Goal: Transaction & Acquisition: Download file/media

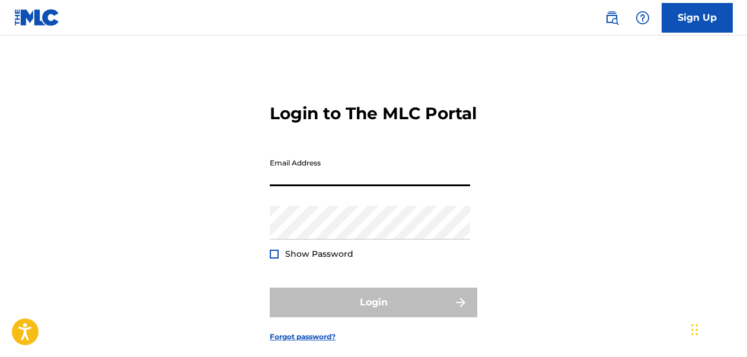
click at [314, 186] on input "Email Address" at bounding box center [370, 169] width 200 height 34
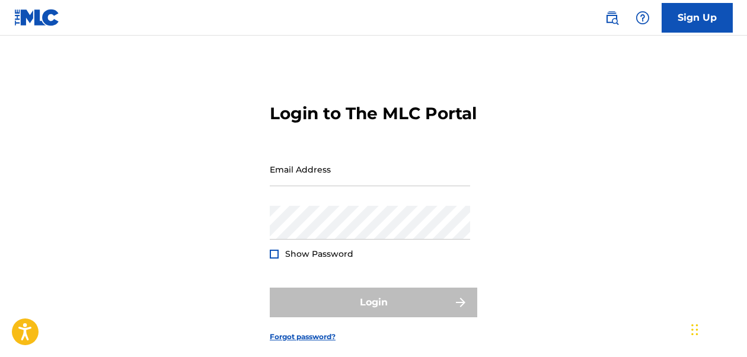
type input "[PERSON_NAME][EMAIL_ADDRESS][DOMAIN_NAME]"
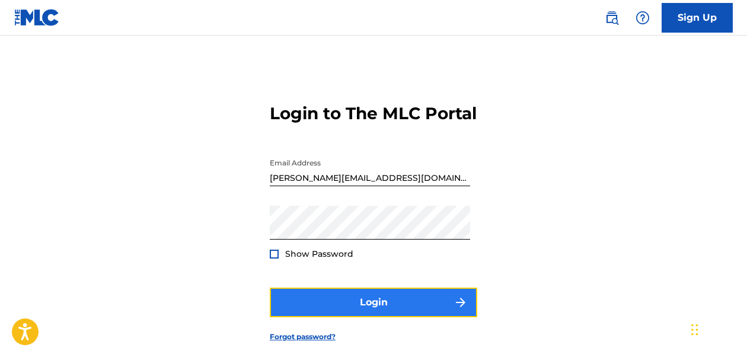
click at [392, 317] on button "Login" at bounding box center [373, 303] width 207 height 30
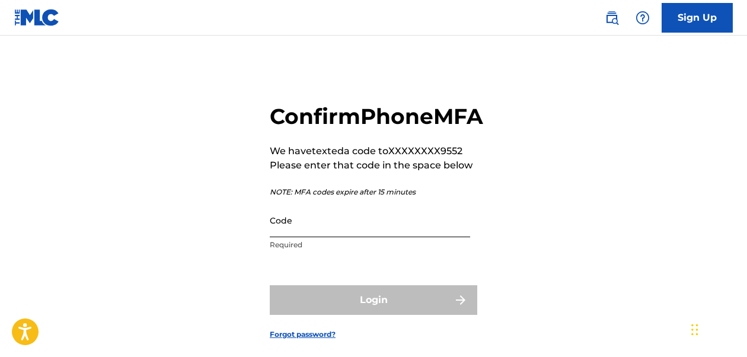
click at [312, 237] on input "Code" at bounding box center [370, 220] width 200 height 34
paste input "587610"
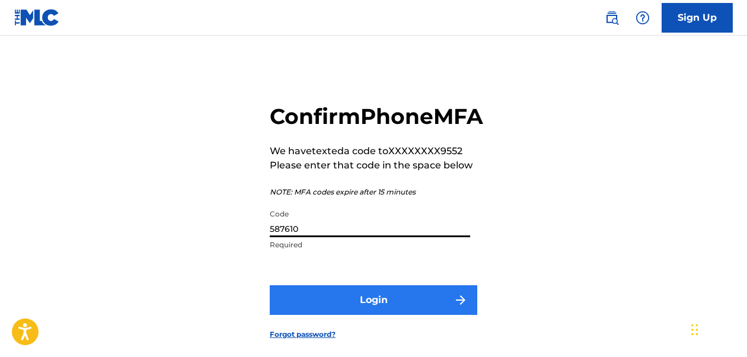
type input "587610"
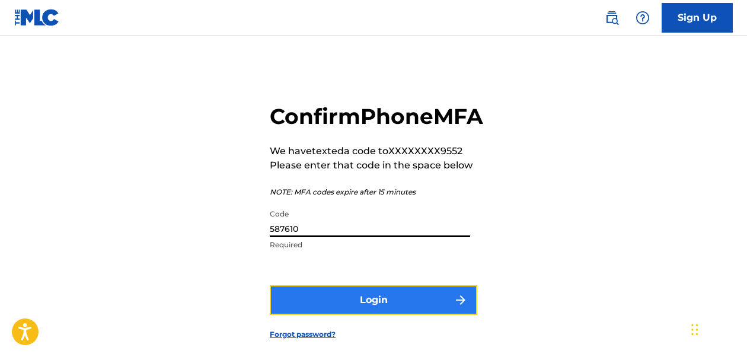
click at [349, 315] on button "Login" at bounding box center [373, 300] width 207 height 30
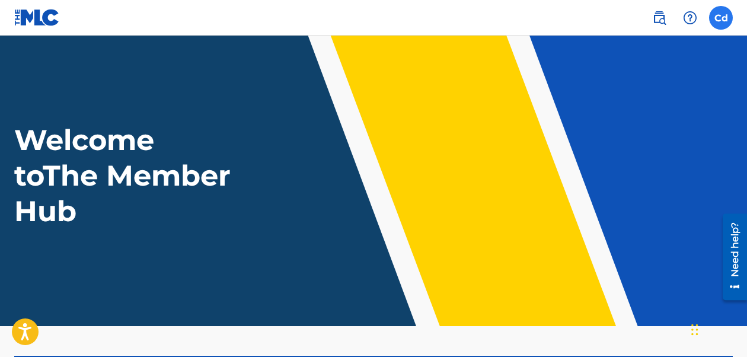
click at [723, 23] on label at bounding box center [721, 18] width 24 height 24
click at [721, 18] on input "Cd [PERSON_NAME] [PERSON_NAME][EMAIL_ADDRESS][DOMAIN_NAME] Notification Prefere…" at bounding box center [721, 18] width 0 height 0
click at [472, 136] on div "Welcome to The Member Hub" at bounding box center [373, 175] width 747 height 107
click at [720, 21] on label at bounding box center [721, 18] width 24 height 24
click at [721, 18] on input "Cd [PERSON_NAME] [PERSON_NAME][EMAIL_ADDRESS][DOMAIN_NAME] Notification Prefere…" at bounding box center [721, 18] width 0 height 0
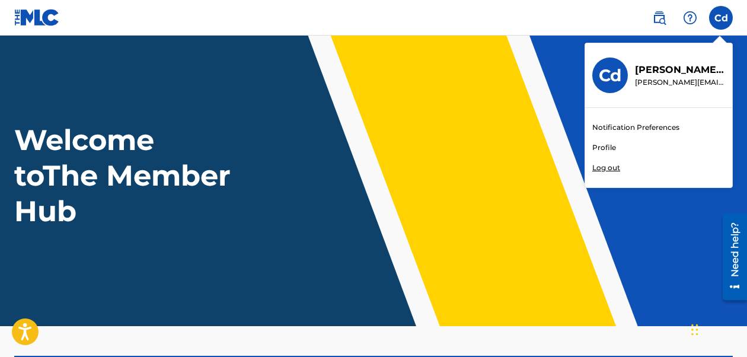
click at [657, 77] on p "[PERSON_NAME][EMAIL_ADDRESS][DOMAIN_NAME]" at bounding box center [680, 82] width 90 height 11
click at [721, 18] on input "Cd [PERSON_NAME] [PERSON_NAME][EMAIL_ADDRESS][DOMAIN_NAME] Notification Prefere…" at bounding box center [721, 18] width 0 height 0
click at [635, 77] on p "[PERSON_NAME][EMAIL_ADDRESS][DOMAIN_NAME]" at bounding box center [680, 82] width 90 height 11
click at [721, 18] on input "Cd [PERSON_NAME] [PERSON_NAME][EMAIL_ADDRESS][DOMAIN_NAME] Notification Prefere…" at bounding box center [721, 18] width 0 height 0
click at [617, 77] on h3 "Cd" at bounding box center [610, 75] width 23 height 21
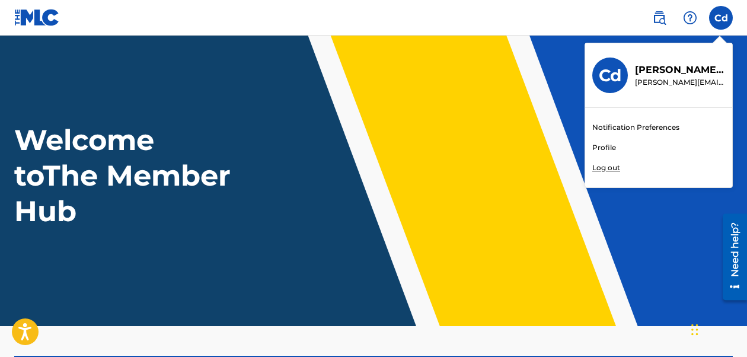
click at [721, 18] on input "Cd [PERSON_NAME] [PERSON_NAME][EMAIL_ADDRESS][DOMAIN_NAME] Notification Prefere…" at bounding box center [721, 18] width 0 height 0
click at [659, 14] on img at bounding box center [659, 18] width 14 height 14
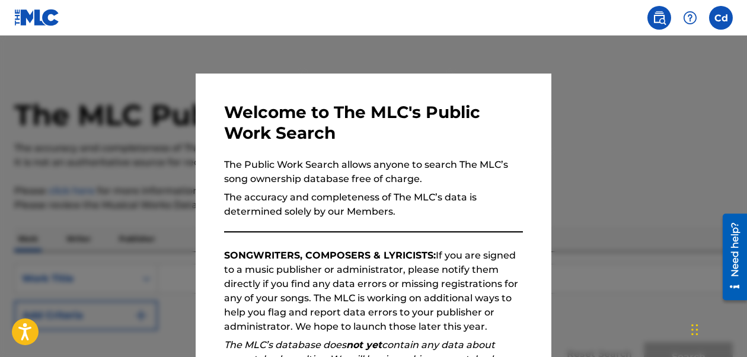
click at [465, 61] on div at bounding box center [373, 214] width 747 height 357
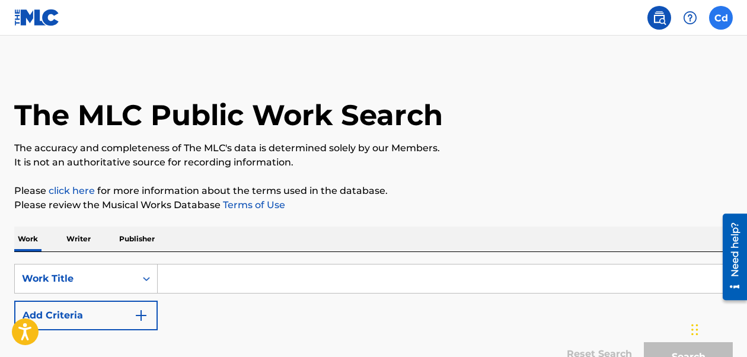
click at [723, 21] on label at bounding box center [721, 18] width 24 height 24
click at [721, 18] on input "Cd [PERSON_NAME] [PERSON_NAME][EMAIL_ADDRESS][DOMAIN_NAME] Notification Prefere…" at bounding box center [721, 18] width 0 height 0
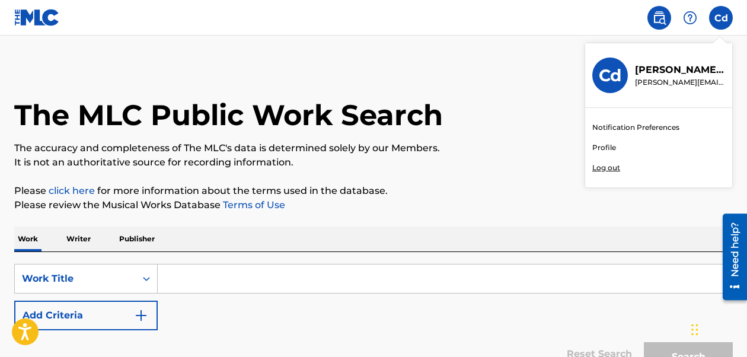
click at [608, 165] on p "Log out" at bounding box center [606, 167] width 28 height 11
click at [721, 18] on input "Cd [PERSON_NAME] [PERSON_NAME][EMAIL_ADDRESS][DOMAIN_NAME] Notification Prefere…" at bounding box center [721, 18] width 0 height 0
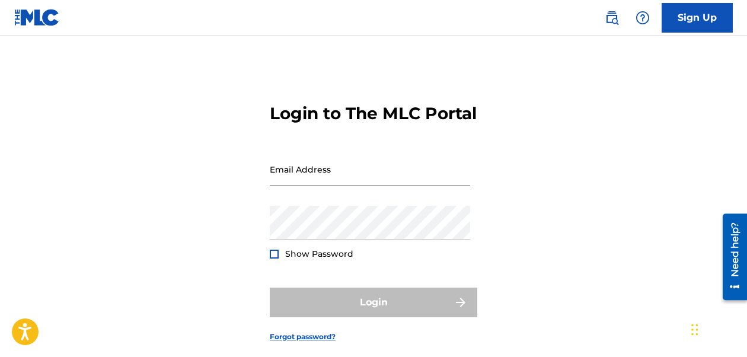
click at [362, 186] on input "Email Address" at bounding box center [370, 169] width 200 height 34
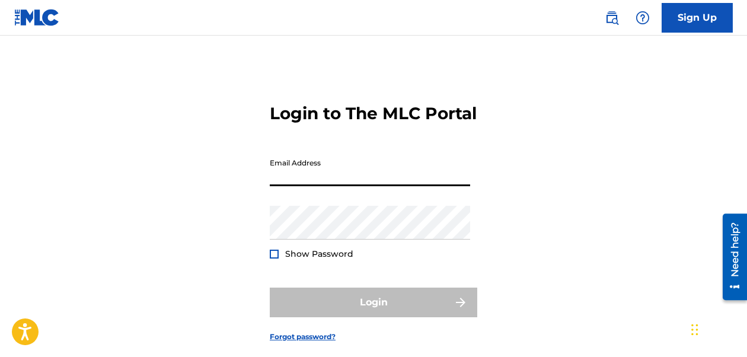
type input "[EMAIL_ADDRESS][DOMAIN_NAME]"
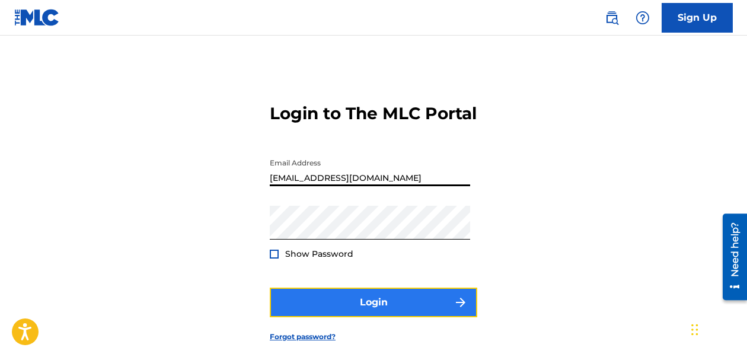
click at [416, 317] on button "Login" at bounding box center [373, 303] width 207 height 30
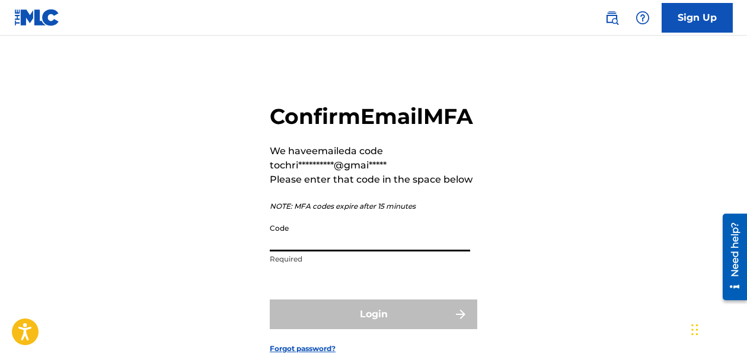
click at [321, 251] on input "Code" at bounding box center [370, 235] width 200 height 34
paste input "202116"
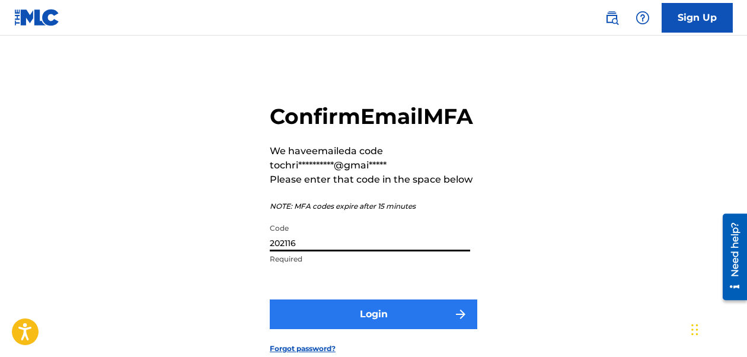
type input "202116"
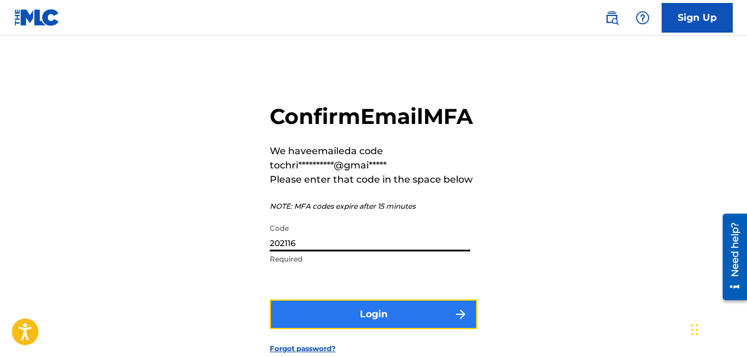
click at [350, 326] on button "Login" at bounding box center [373, 314] width 207 height 30
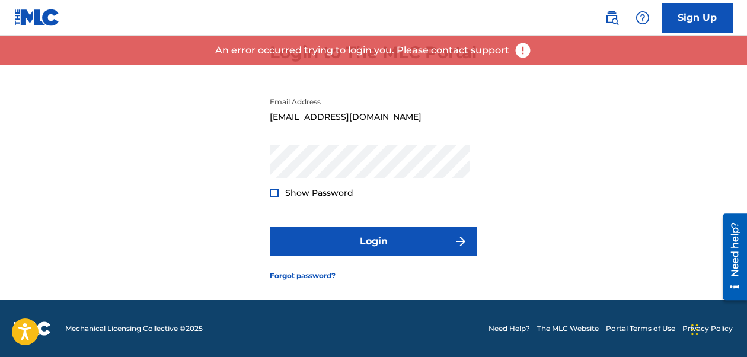
click at [203, 244] on div "Login to The MLC Portal Email Address [EMAIL_ADDRESS][DOMAIN_NAME] Password Sho…" at bounding box center [373, 152] width 747 height 296
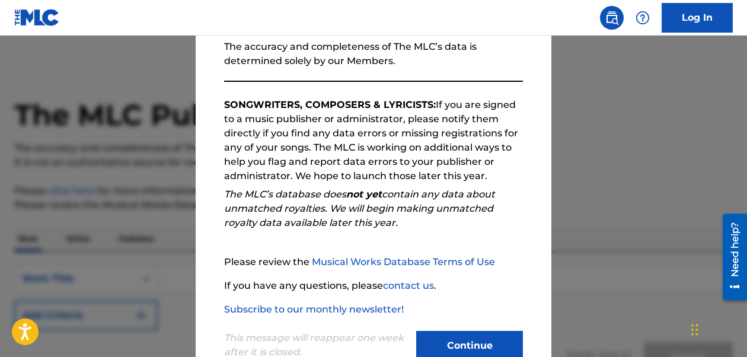
scroll to position [186, 0]
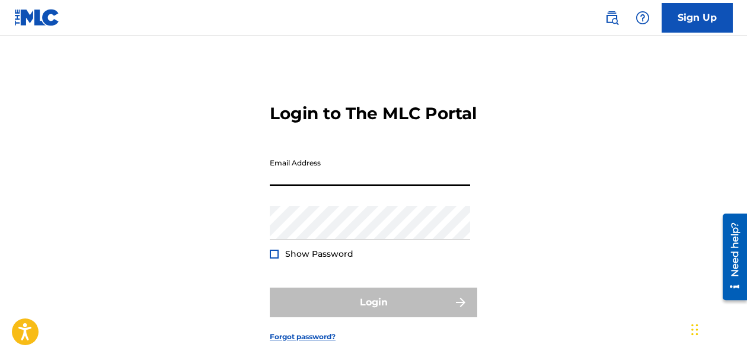
click at [348, 186] on input "Email Address" at bounding box center [370, 169] width 200 height 34
type input "[EMAIL_ADDRESS][DOMAIN_NAME]"
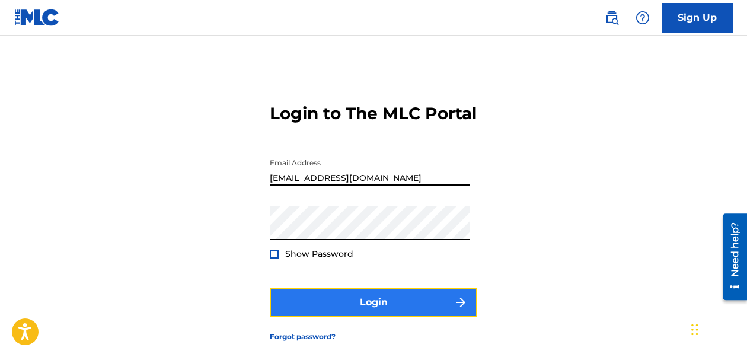
click at [410, 317] on button "Login" at bounding box center [373, 303] width 207 height 30
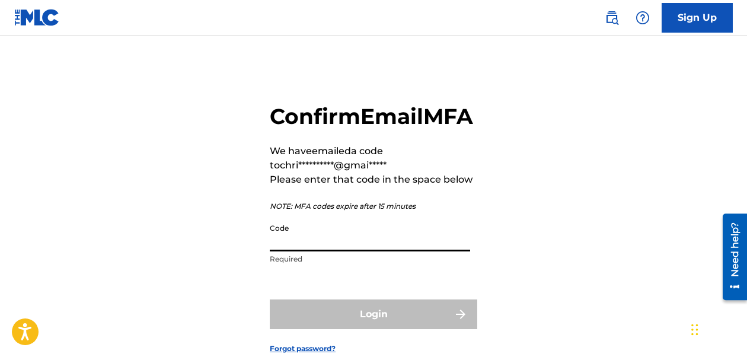
click at [299, 251] on input "Code" at bounding box center [370, 235] width 200 height 34
paste input "202116"
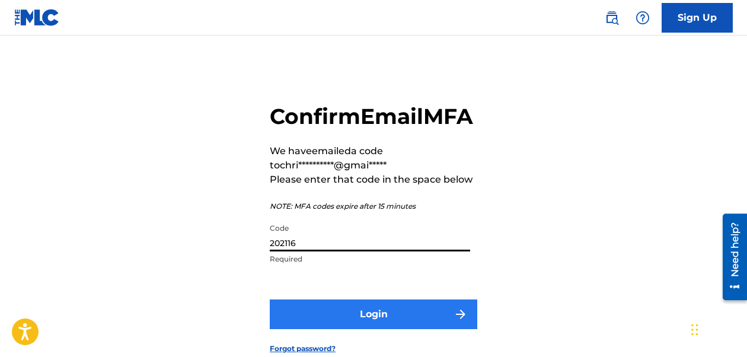
type input "202116"
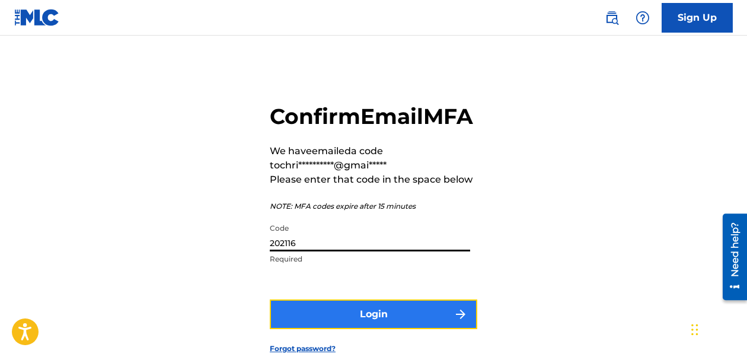
click at [335, 329] on button "Login" at bounding box center [373, 314] width 207 height 30
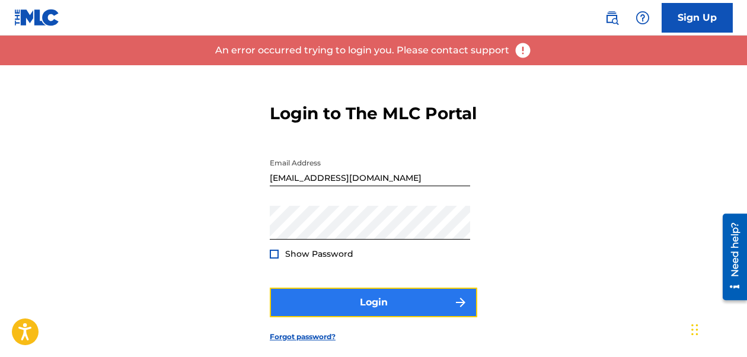
click at [341, 317] on button "Login" at bounding box center [373, 303] width 207 height 30
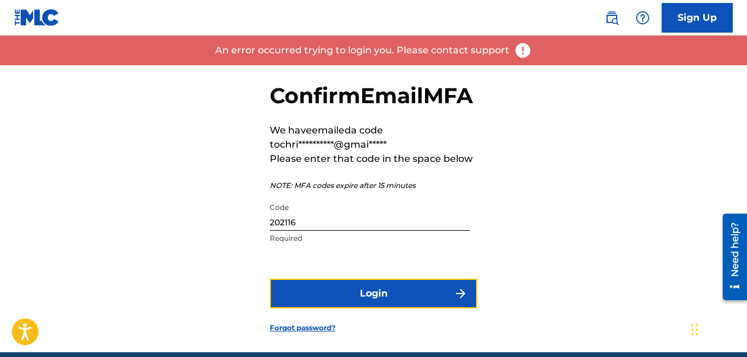
scroll to position [22, 0]
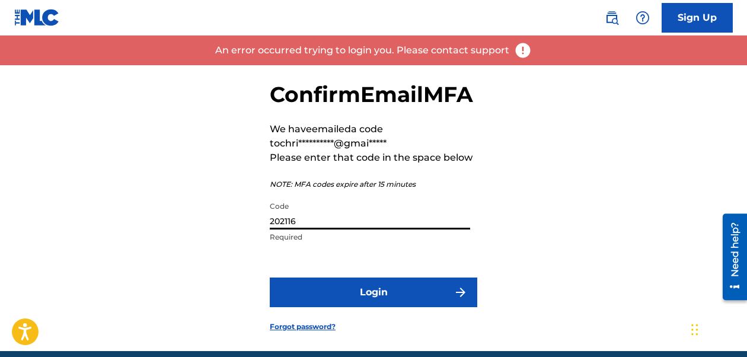
click at [334, 229] on input "202116" at bounding box center [370, 213] width 200 height 34
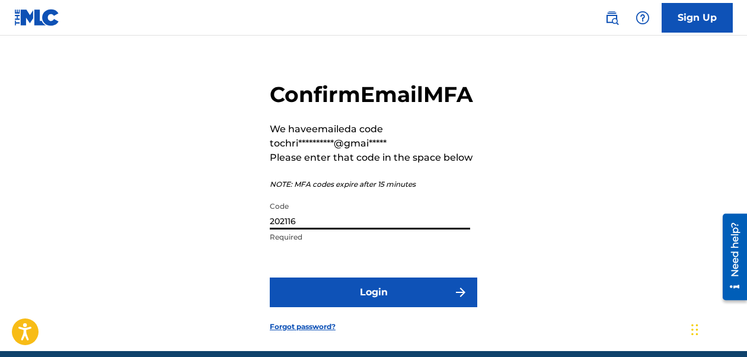
paste input "813007"
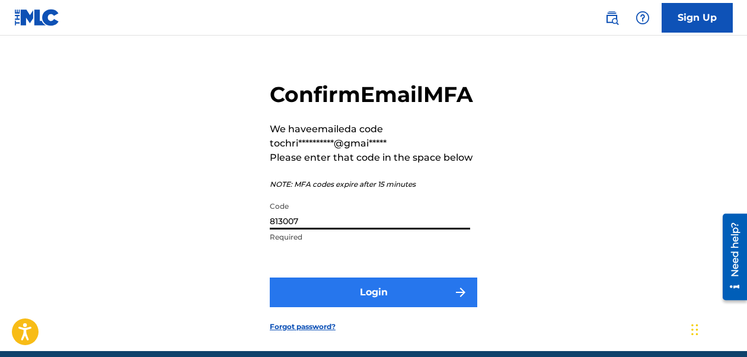
type input "813007"
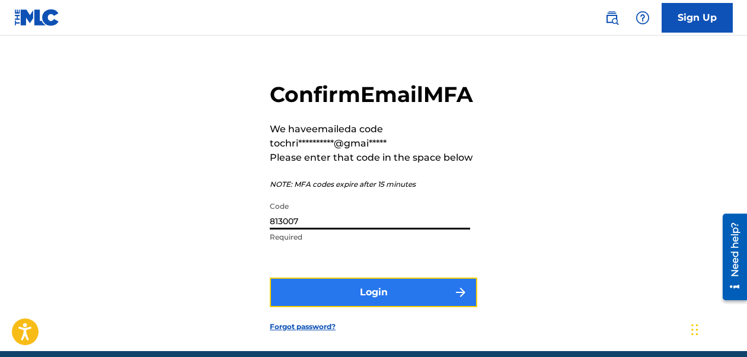
click at [325, 307] on button "Login" at bounding box center [373, 292] width 207 height 30
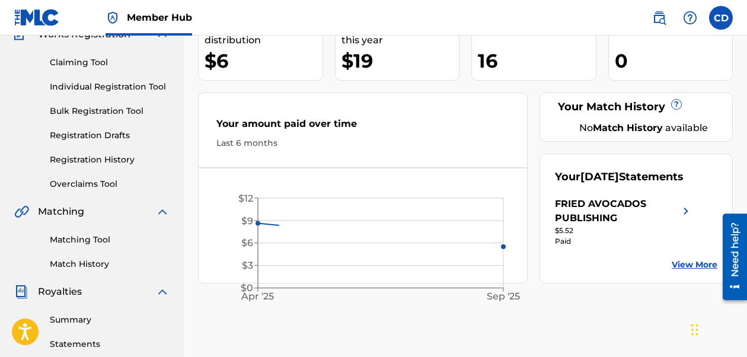
scroll to position [128, 0]
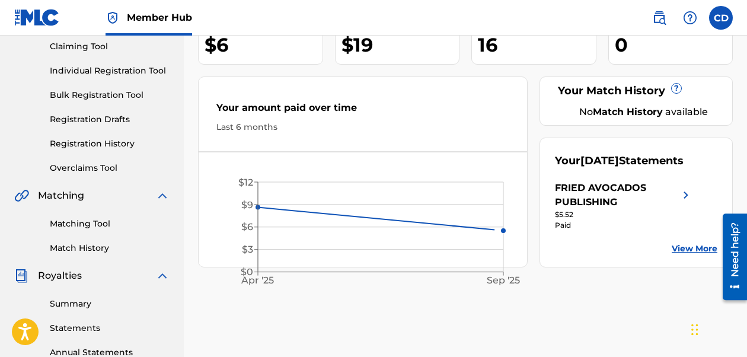
click at [585, 207] on div "FRIED AVOCADOS PUBLISHING" at bounding box center [617, 195] width 124 height 28
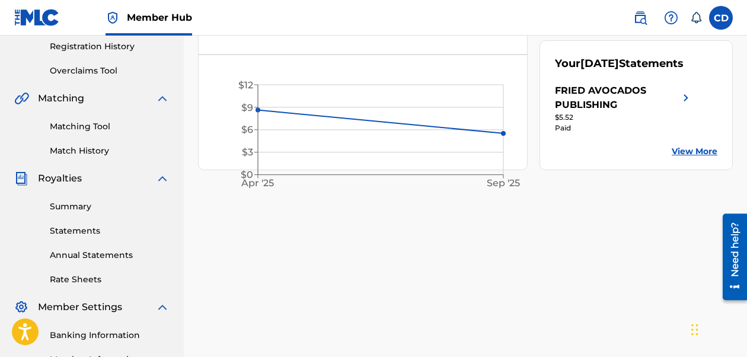
scroll to position [244, 0]
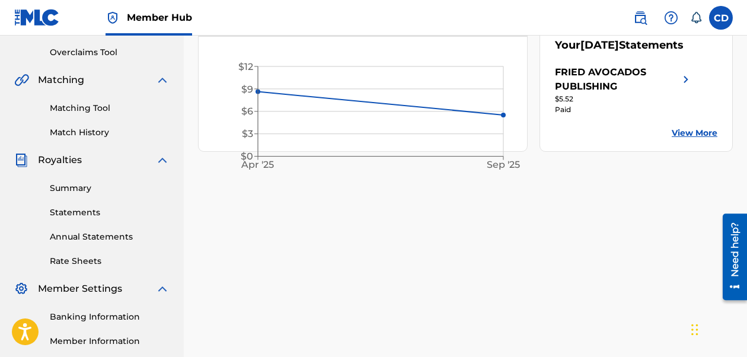
click at [567, 94] on div "FRIED AVOCADOS PUBLISHING" at bounding box center [617, 79] width 124 height 28
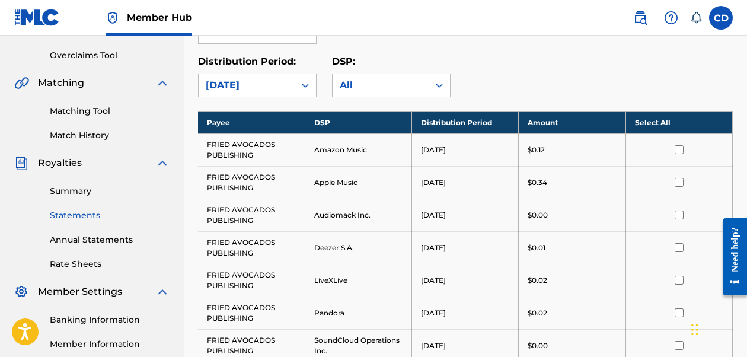
scroll to position [243, 0]
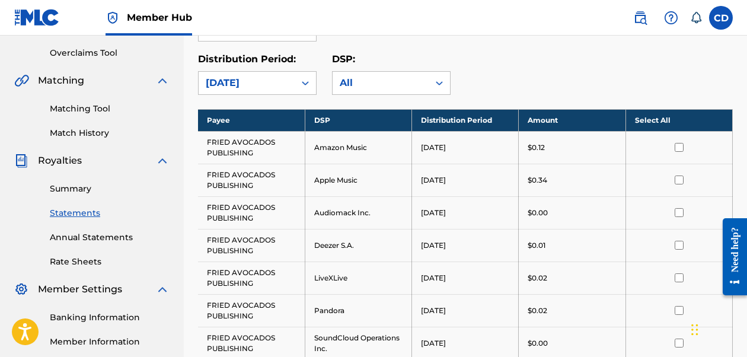
click at [79, 216] on link "Statements" at bounding box center [110, 213] width 120 height 12
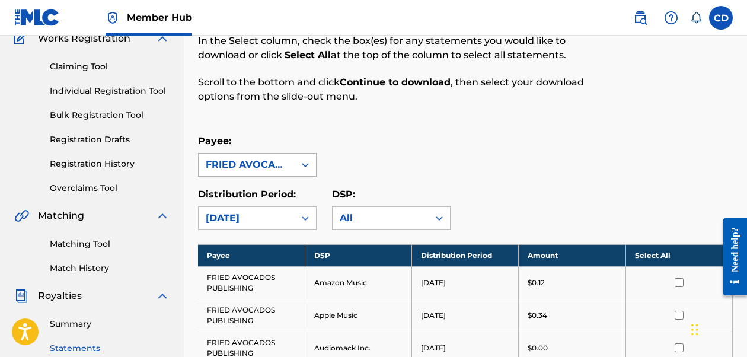
scroll to position [127, 0]
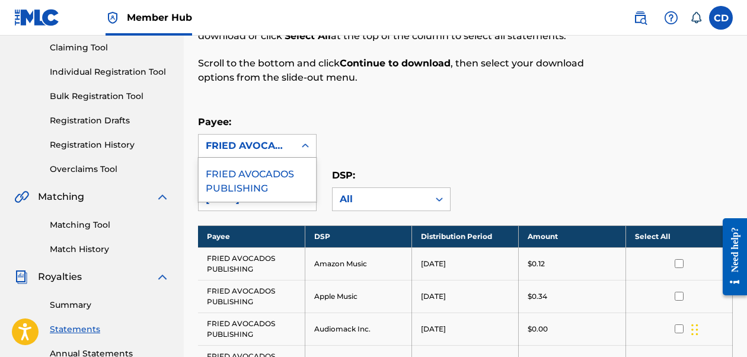
click at [257, 144] on div "FRIED AVOCADOS PUBLISHING" at bounding box center [247, 146] width 82 height 14
click at [384, 153] on div "Payee: FRIED AVOCADOS PUBLISHING" at bounding box center [465, 136] width 535 height 43
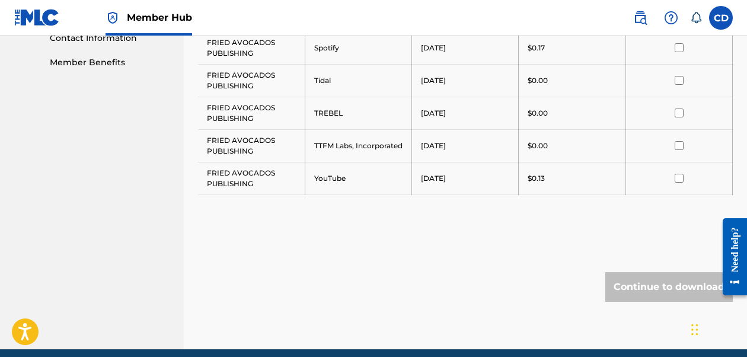
scroll to position [619, 0]
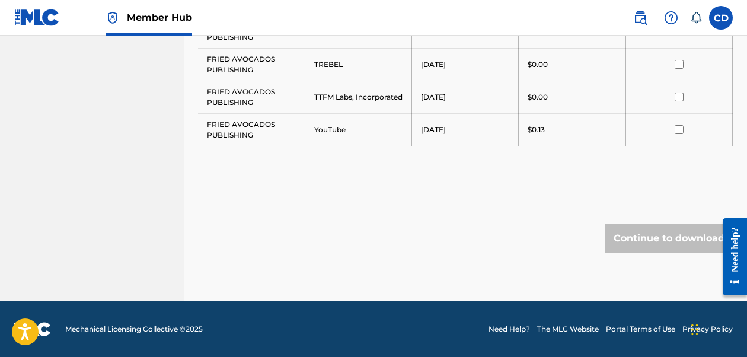
click at [631, 240] on div "Continue to download" at bounding box center [668, 238] width 127 height 30
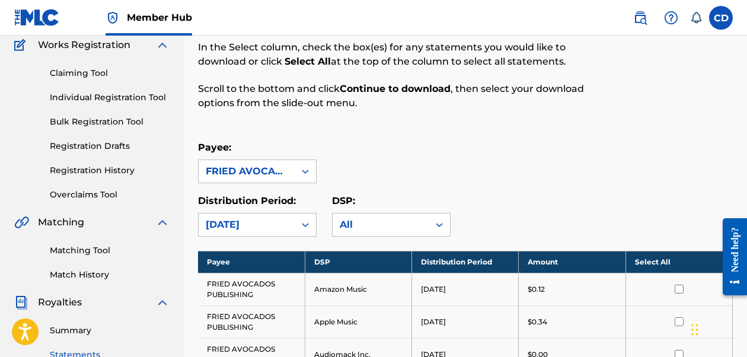
scroll to position [163, 0]
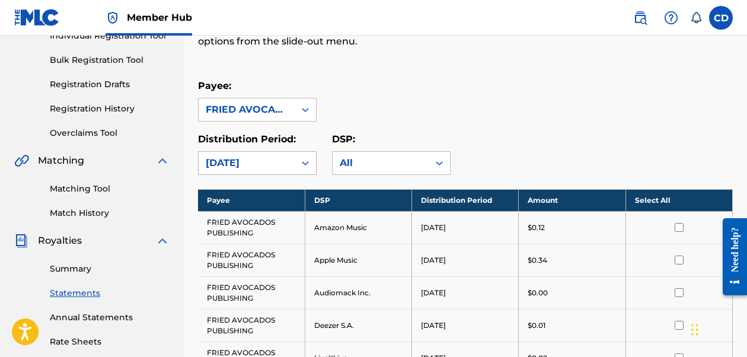
click at [254, 167] on div "[DATE]" at bounding box center [247, 163] width 82 height 14
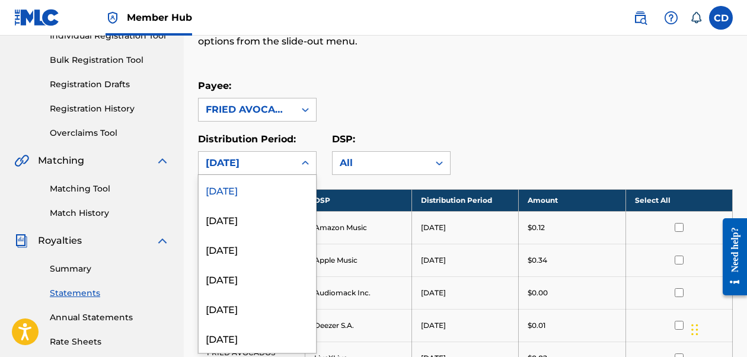
click at [251, 197] on div "[DATE]" at bounding box center [257, 190] width 117 height 30
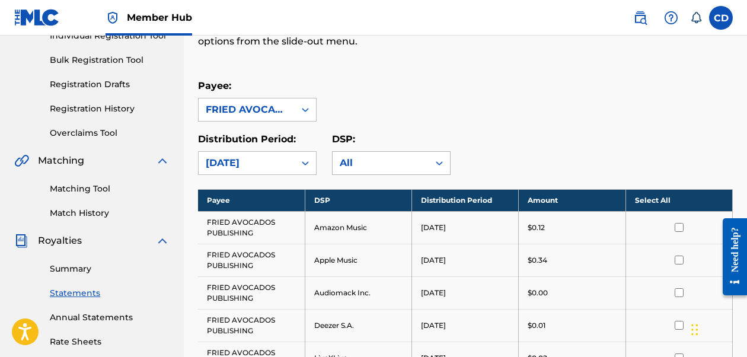
click at [365, 165] on div "All" at bounding box center [381, 163] width 82 height 14
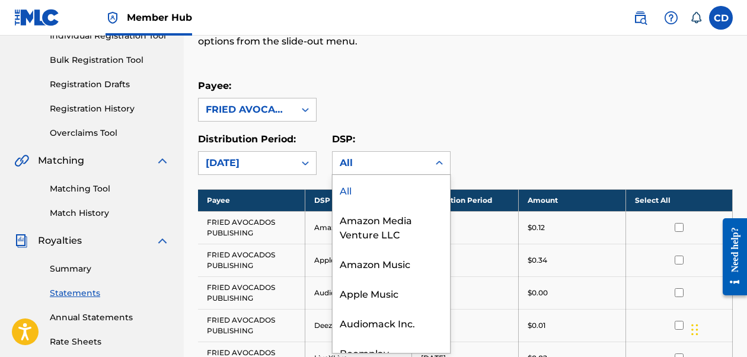
click at [371, 180] on div "All" at bounding box center [391, 190] width 117 height 30
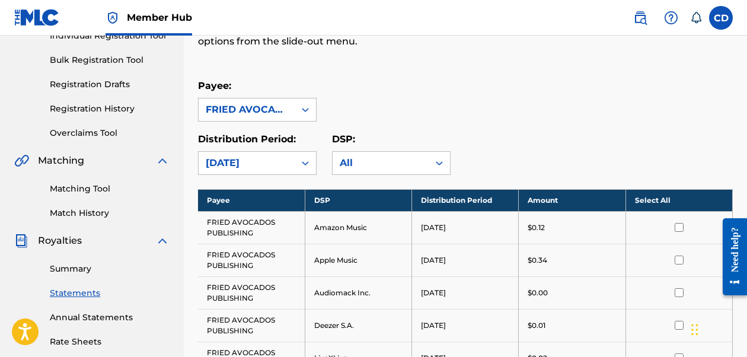
click at [477, 130] on div "Payee: FRIED AVOCADOS PUBLISHING Distribution Period: September 2025 DSP: optio…" at bounding box center [465, 127] width 535 height 96
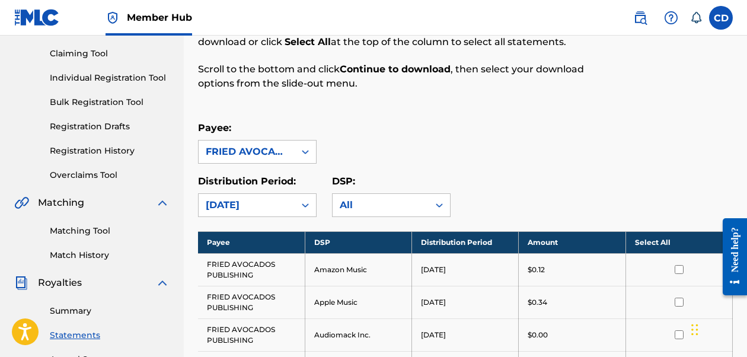
scroll to position [152, 0]
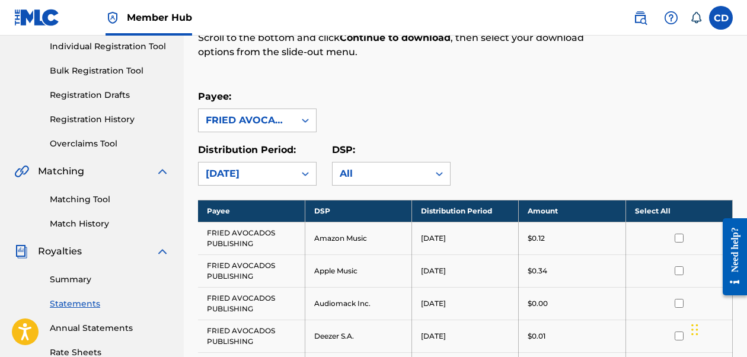
click at [650, 207] on th "Select All" at bounding box center [678, 211] width 107 height 22
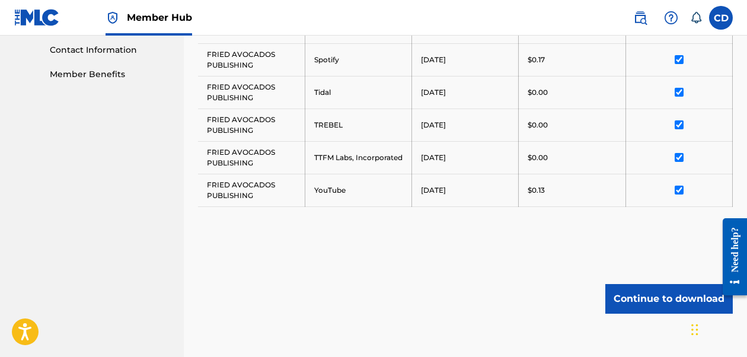
scroll to position [619, 0]
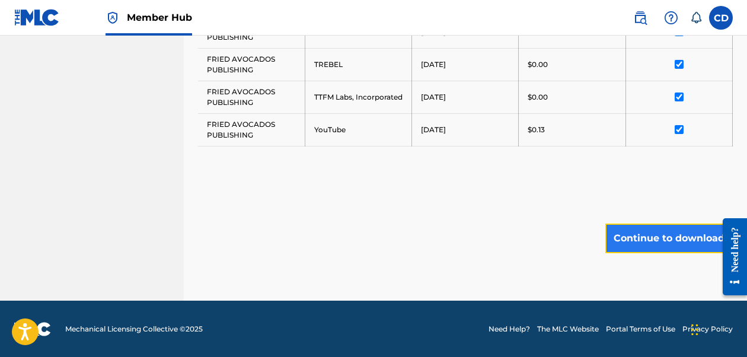
click at [656, 237] on button "Continue to download" at bounding box center [668, 238] width 127 height 30
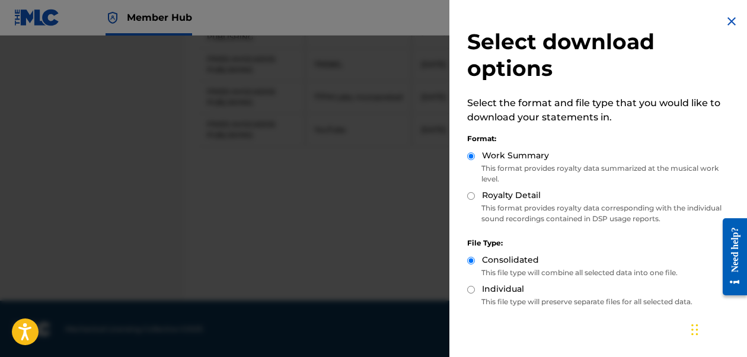
scroll to position [53, 0]
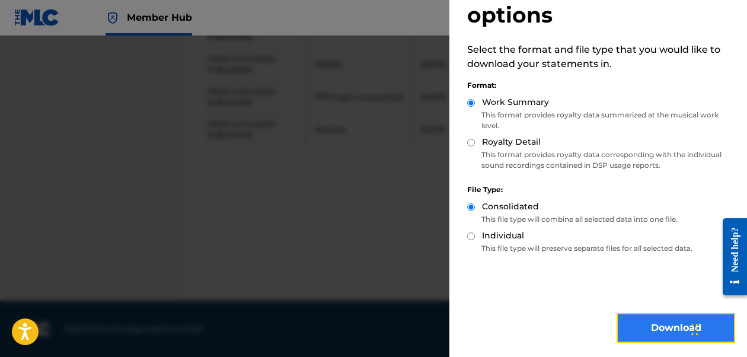
click at [653, 330] on button "Download" at bounding box center [676, 328] width 119 height 30
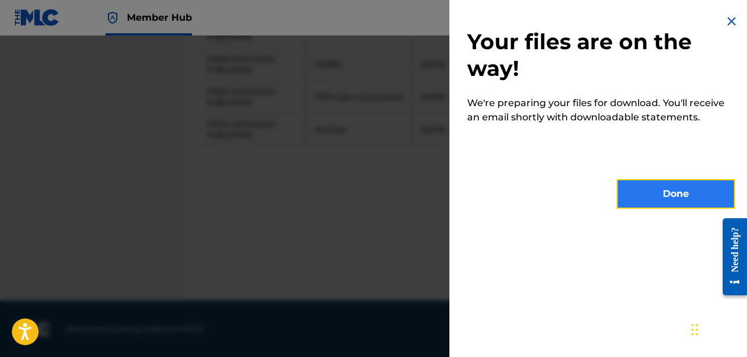
click at [650, 196] on button "Done" at bounding box center [676, 194] width 119 height 30
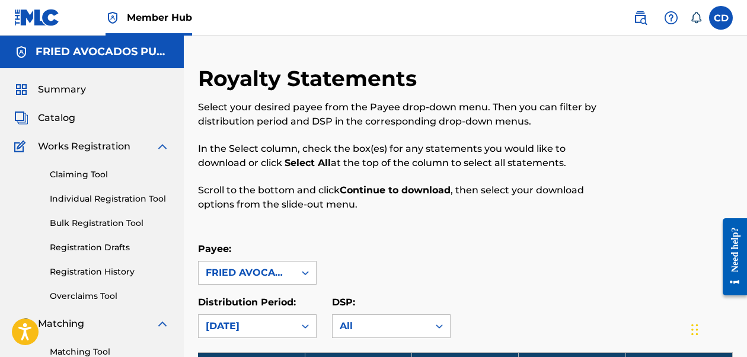
click at [251, 180] on div "Select your desired payee from the Payee drop-down menu. Then you can filter by…" at bounding box center [404, 155] width 412 height 111
